Goal: Book appointment/travel/reservation

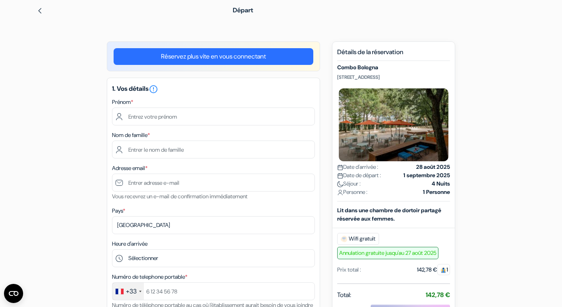
scroll to position [30, 0]
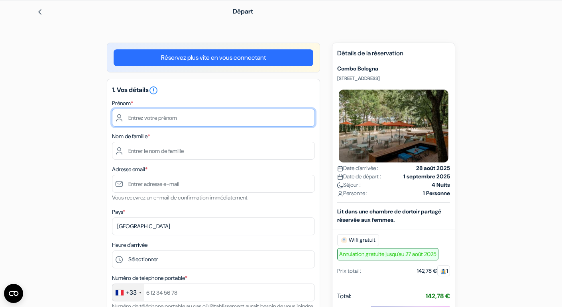
click at [218, 117] on input "text" at bounding box center [213, 118] width 203 height 18
click at [195, 116] on input "text" at bounding box center [213, 118] width 203 height 18
type input "Lou"
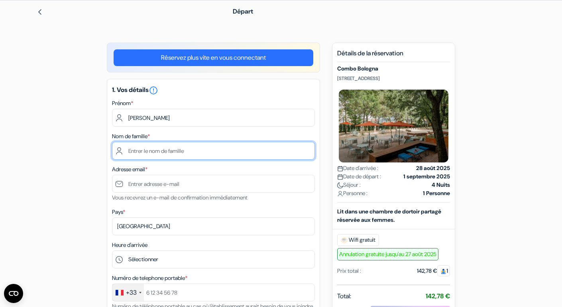
click at [132, 151] on input "text" at bounding box center [213, 151] width 203 height 18
type input "Chambonniere"
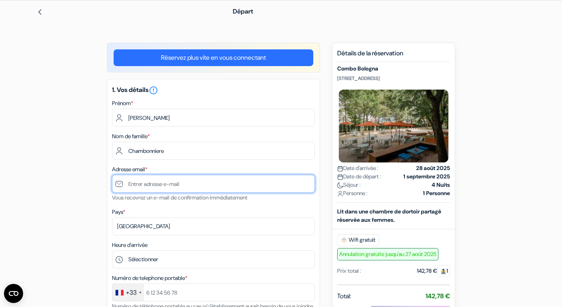
click at [133, 180] on input "text" at bounding box center [213, 184] width 203 height 18
type input "[EMAIL_ADDRESS][DOMAIN_NAME]"
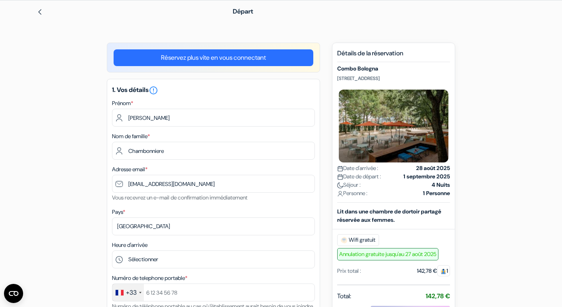
click at [137, 241] on label "Heure d'arrivée" at bounding box center [129, 245] width 35 height 8
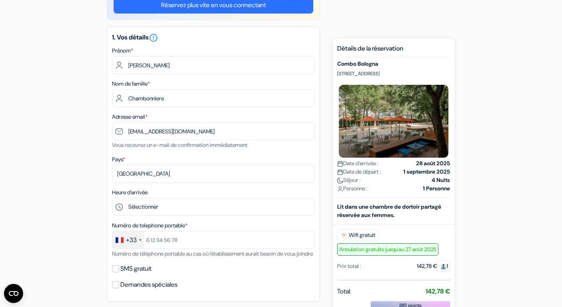
scroll to position [87, 0]
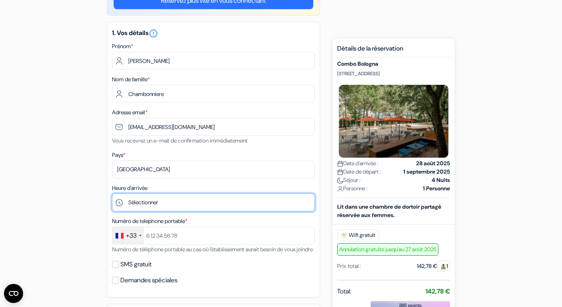
click at [160, 202] on select "Sélectionner 1:00 2:00 3:00 4:00 5:00 6:00 7:00 8:00 9:00 10:00 11:00 12:00 13:…" at bounding box center [213, 203] width 203 height 18
select select "16"
click at [112, 194] on select "Sélectionner 1:00 2:00 3:00 4:00 5:00 6:00 7:00 8:00 9:00 10:00 11:00 12:00 13:…" at bounding box center [213, 203] width 203 height 18
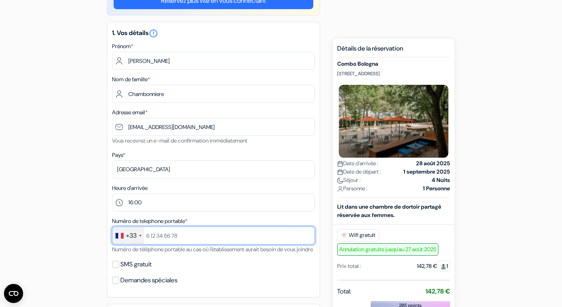
click at [191, 231] on input "text" at bounding box center [213, 236] width 203 height 18
type input "+33633197068"
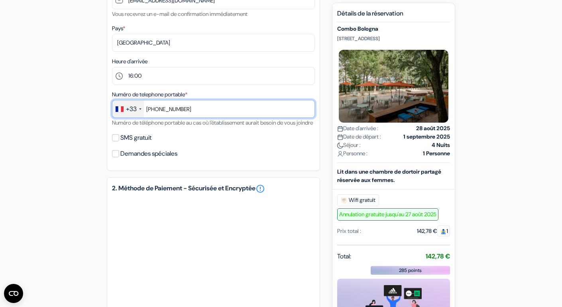
scroll to position [216, 0]
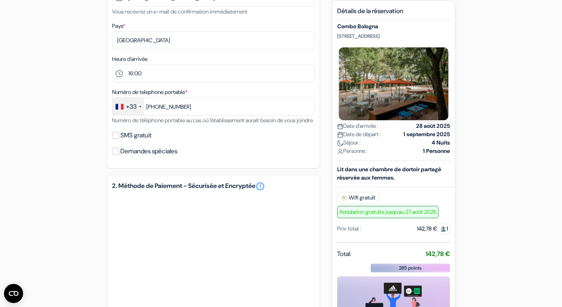
click at [117, 140] on div "SMS gratuit" at bounding box center [213, 135] width 203 height 11
click at [112, 139] on input "SMS gratuit" at bounding box center [115, 135] width 7 height 7
checkbox input "true"
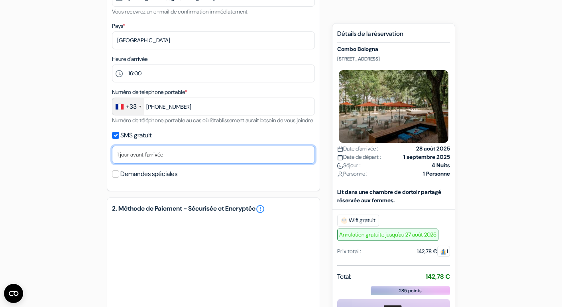
click at [153, 160] on select "Non merci Maintenant Le jour de votre arrivée 1 jour avant l'arrivée 2 jours av…" at bounding box center [213, 155] width 203 height 18
click at [112, 154] on select "Non merci Maintenant Le jour de votre arrivée 1 jour avant l'arrivée 2 jours av…" at bounding box center [213, 155] width 203 height 18
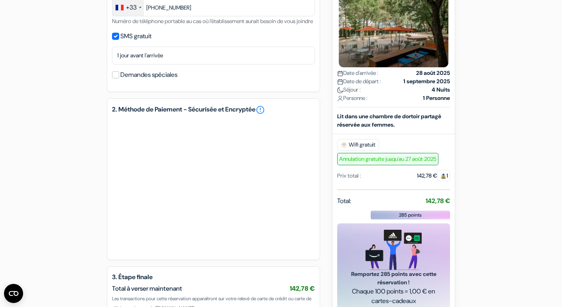
scroll to position [414, 0]
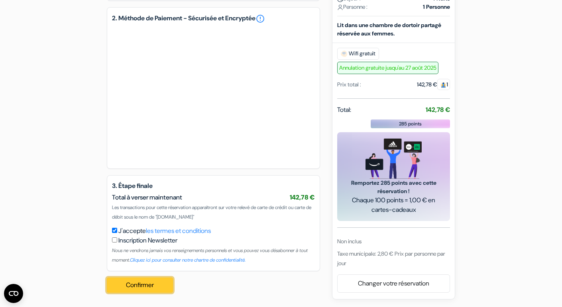
click at [162, 289] on button "Confirmer Loading..." at bounding box center [140, 285] width 66 height 15
